Goal: Information Seeking & Learning: Learn about a topic

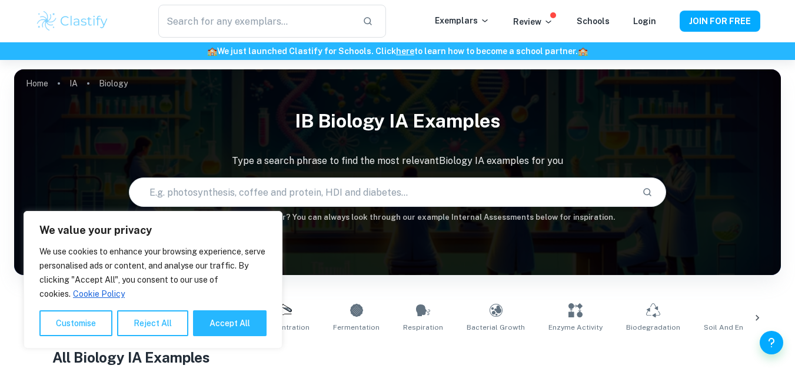
scroll to position [325, 0]
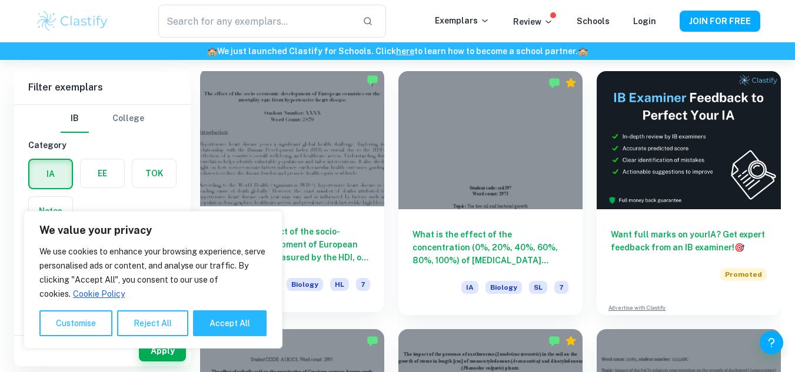
click at [365, 156] on div at bounding box center [292, 137] width 184 height 138
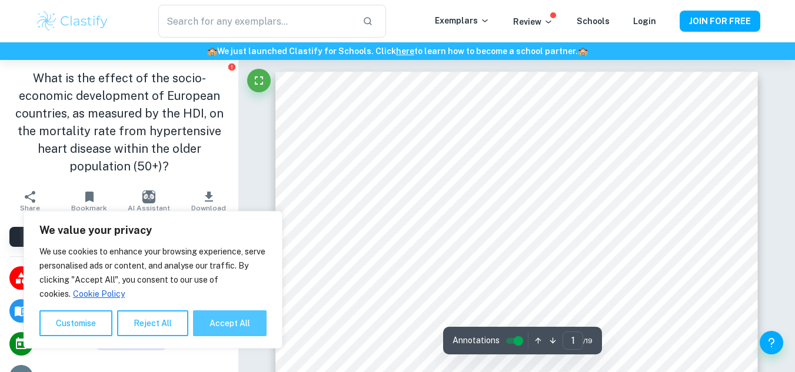
click at [228, 320] on button "Accept All" at bounding box center [230, 324] width 74 height 26
checkbox input "true"
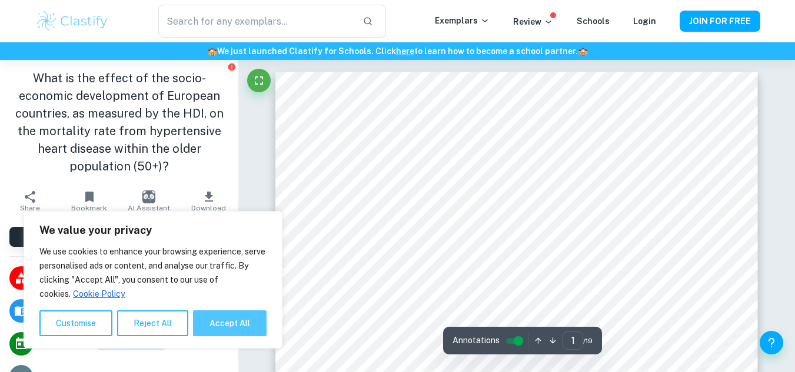
checkbox input "true"
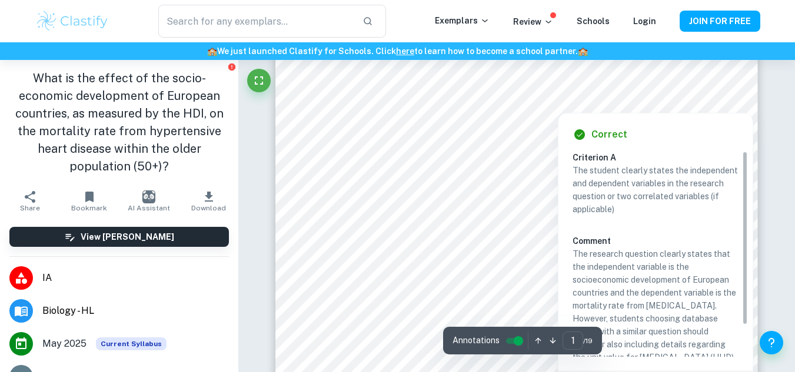
scroll to position [420, 0]
